Goal: Use online tool/utility: Utilize a website feature to perform a specific function

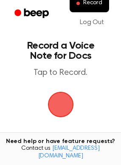
click at [64, 104] on span "button" at bounding box center [61, 105] width 24 height 24
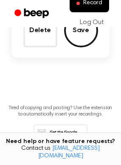
scroll to position [85, 0]
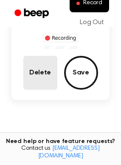
click at [52, 82] on button "Delete" at bounding box center [40, 73] width 34 height 34
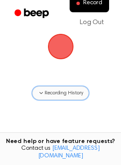
click at [43, 94] on icon "button" at bounding box center [41, 93] width 7 height 7
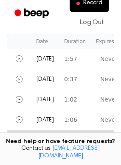
scroll to position [227, 0]
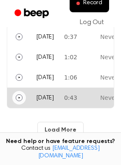
click at [19, 98] on icon "Play" at bounding box center [19, 97] width 7 height 7
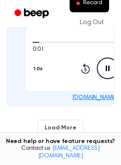
scroll to position [270, 0]
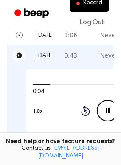
click at [20, 55] on icon "Pause" at bounding box center [20, 56] width 6 height 6
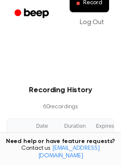
scroll to position [58, 0]
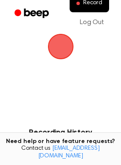
click at [64, 50] on span "button" at bounding box center [61, 47] width 24 height 24
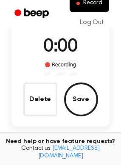
scroll to position [0, 0]
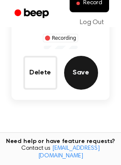
click at [80, 75] on button "Save" at bounding box center [81, 73] width 34 height 34
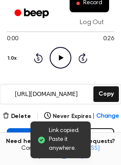
scroll to position [119, 0]
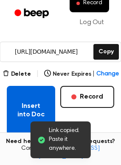
click at [40, 106] on button "Insert into Doc" at bounding box center [31, 110] width 48 height 49
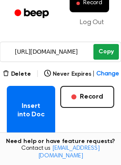
click at [105, 49] on button "Copy" at bounding box center [105, 52] width 25 height 16
